Goal: Task Accomplishment & Management: Manage account settings

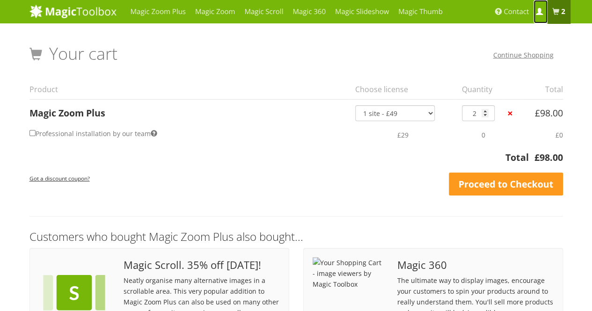
click at [541, 1] on link "My Account" at bounding box center [541, 11] width 14 height 23
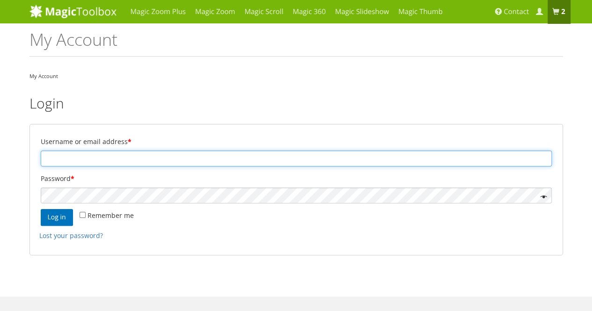
click at [195, 152] on input "Username or email address *" at bounding box center [296, 159] width 511 height 16
type input "gonzalomail@me.com"
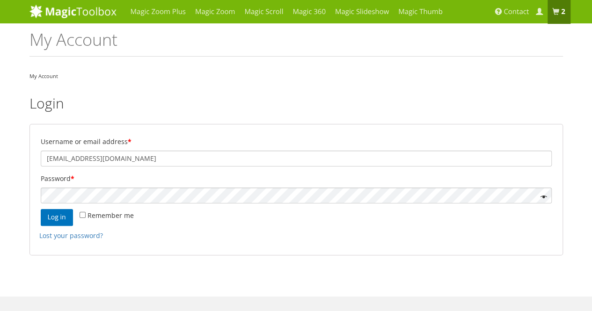
click at [541, 197] on span at bounding box center [541, 197] width 11 height 11
click at [59, 218] on button "Log in" at bounding box center [57, 217] width 32 height 17
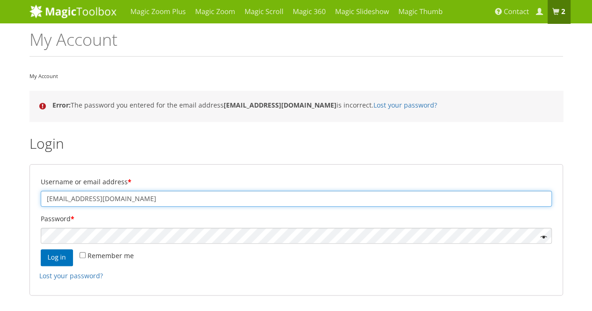
click at [96, 198] on input "[EMAIL_ADDRESS][DOMAIN_NAME]" at bounding box center [296, 199] width 511 height 16
click at [264, 196] on input "[EMAIL_ADDRESS][DOMAIN_NAME]" at bounding box center [296, 199] width 511 height 16
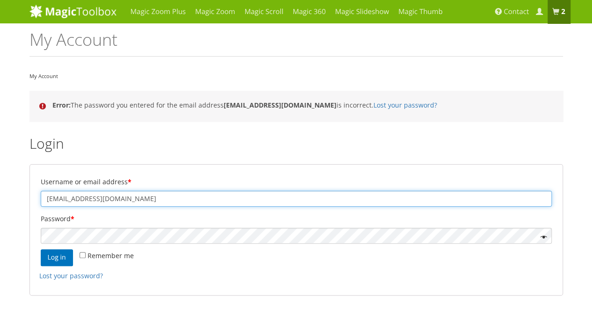
click at [264, 196] on input "[EMAIL_ADDRESS][DOMAIN_NAME]" at bounding box center [296, 199] width 511 height 16
type input "[EMAIL_ADDRESS][DOMAIN_NAME]"
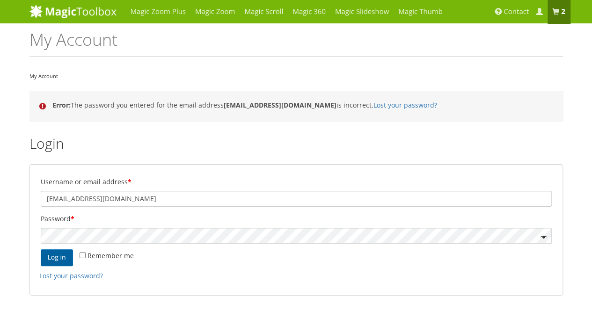
click at [56, 260] on button "Log in" at bounding box center [57, 257] width 32 height 17
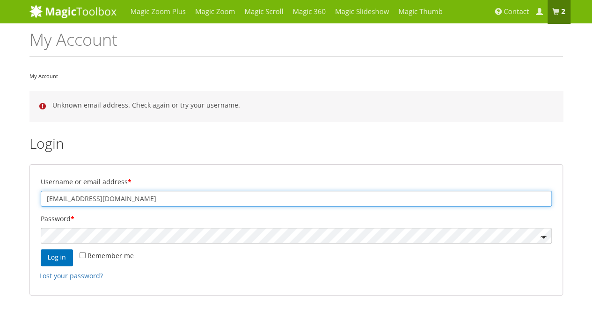
drag, startPoint x: 62, startPoint y: 198, endPoint x: 85, endPoint y: 202, distance: 23.2
click at [85, 202] on input "[EMAIL_ADDRESS][DOMAIN_NAME]" at bounding box center [296, 199] width 511 height 16
type input "gmf@olg-mac.com"
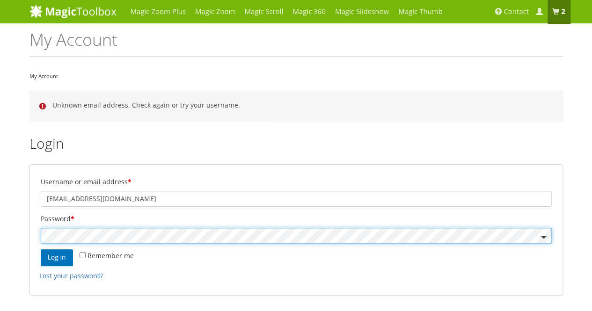
click at [41, 249] on button "Log in" at bounding box center [57, 257] width 32 height 17
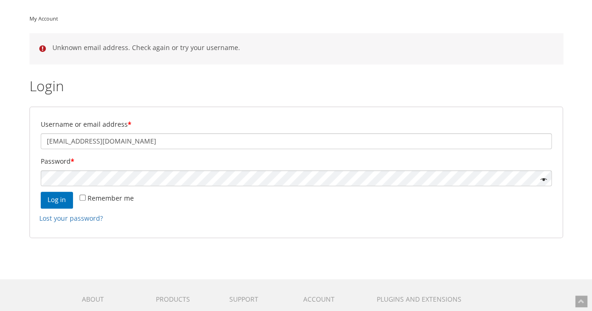
scroll to position [58, 0]
click at [175, 149] on p "Username or email address * [EMAIL_ADDRESS][DOMAIN_NAME]" at bounding box center [296, 133] width 514 height 34
click at [175, 149] on p "Username or email address * gmf@olg-mac.com" at bounding box center [296, 133] width 514 height 34
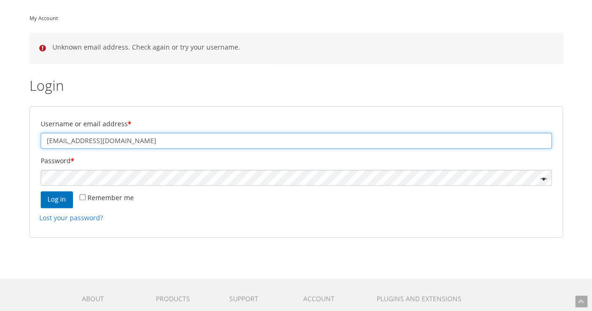
click at [186, 146] on input "gmf@olg-mac.com" at bounding box center [296, 141] width 511 height 16
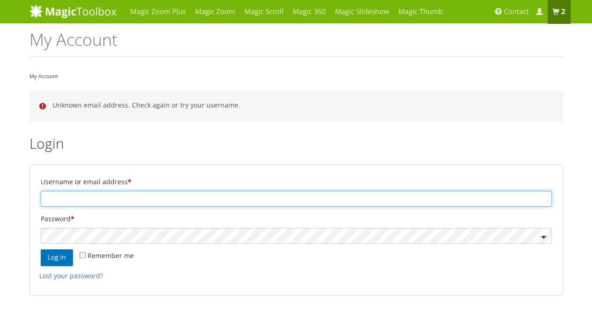
scroll to position [201, 0]
